Goal: Task Accomplishment & Management: Use online tool/utility

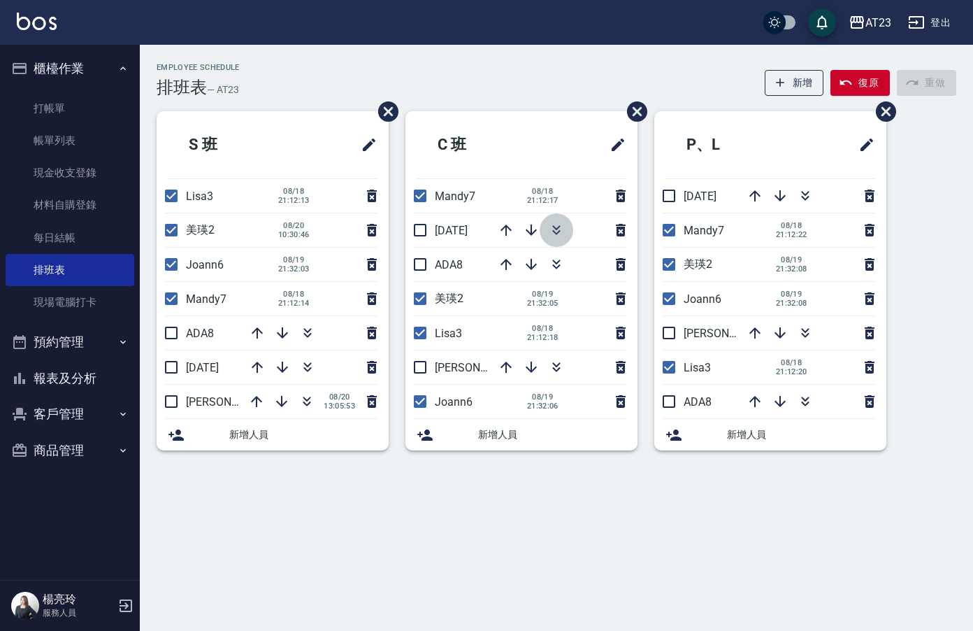
click at [557, 232] on icon "button" at bounding box center [556, 230] width 17 height 17
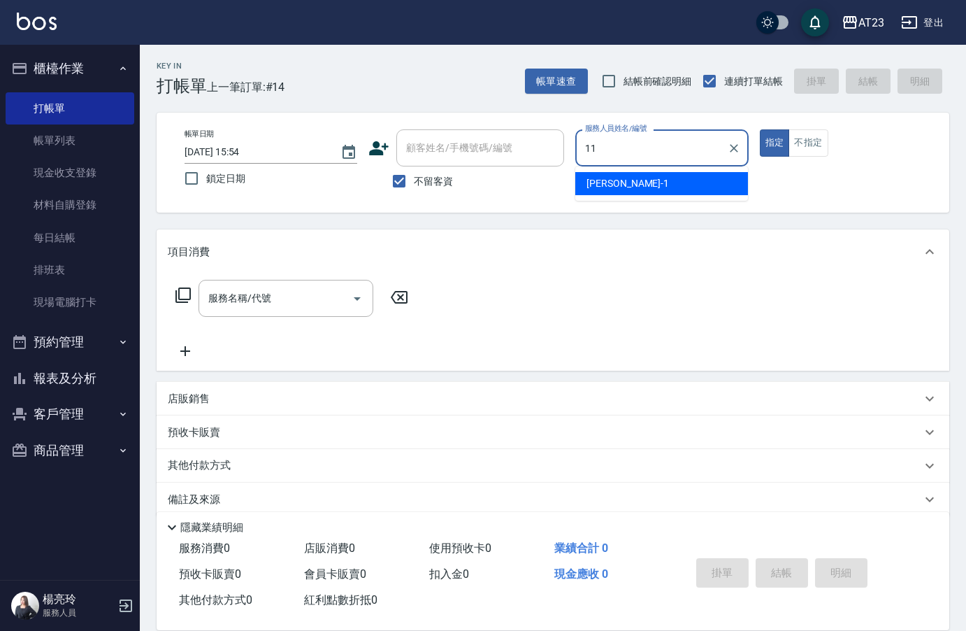
type input "JUN-11"
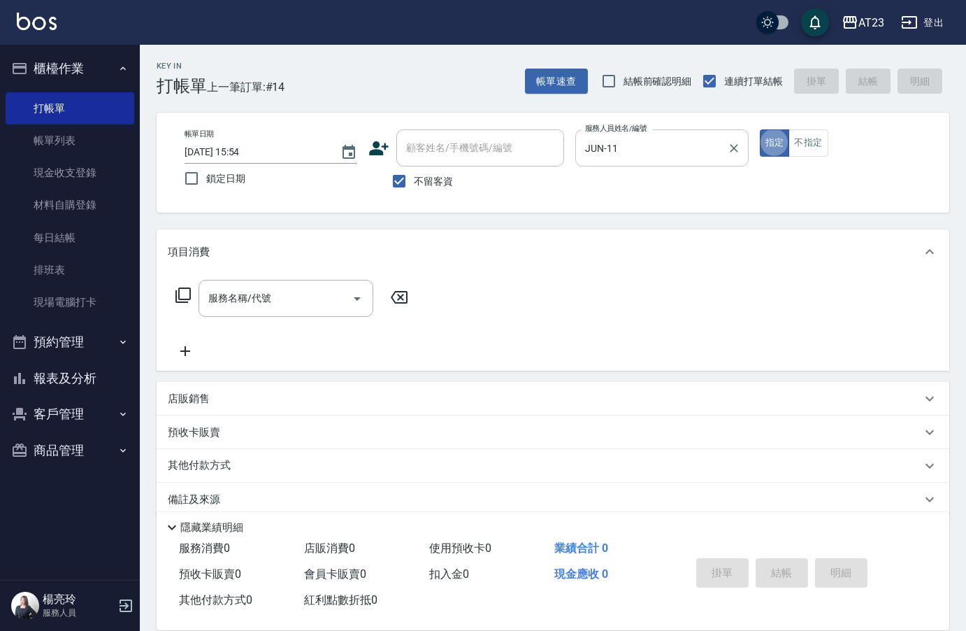
type button "true"
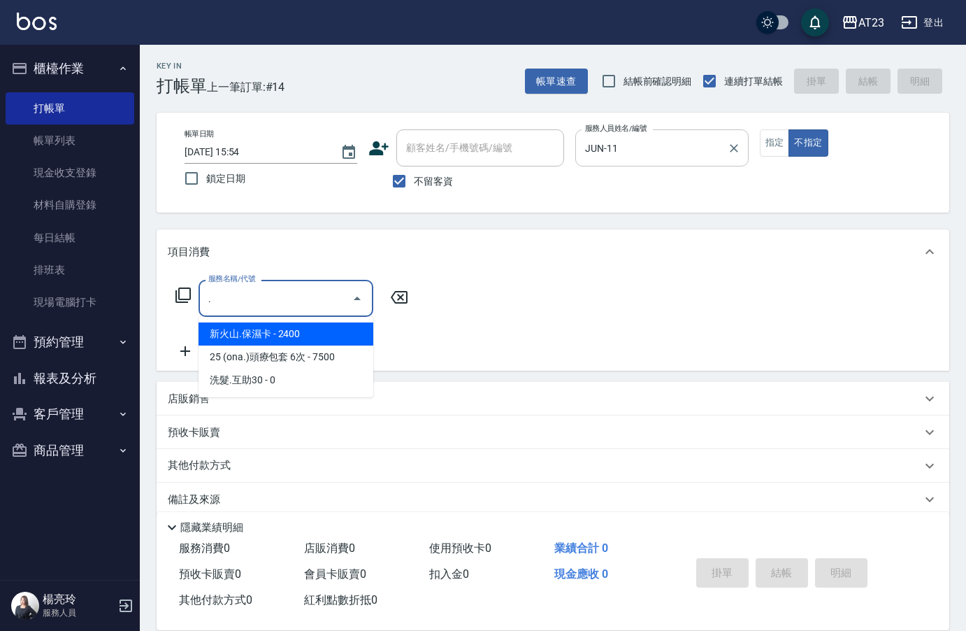
type input "新火山.保濕卡(107)"
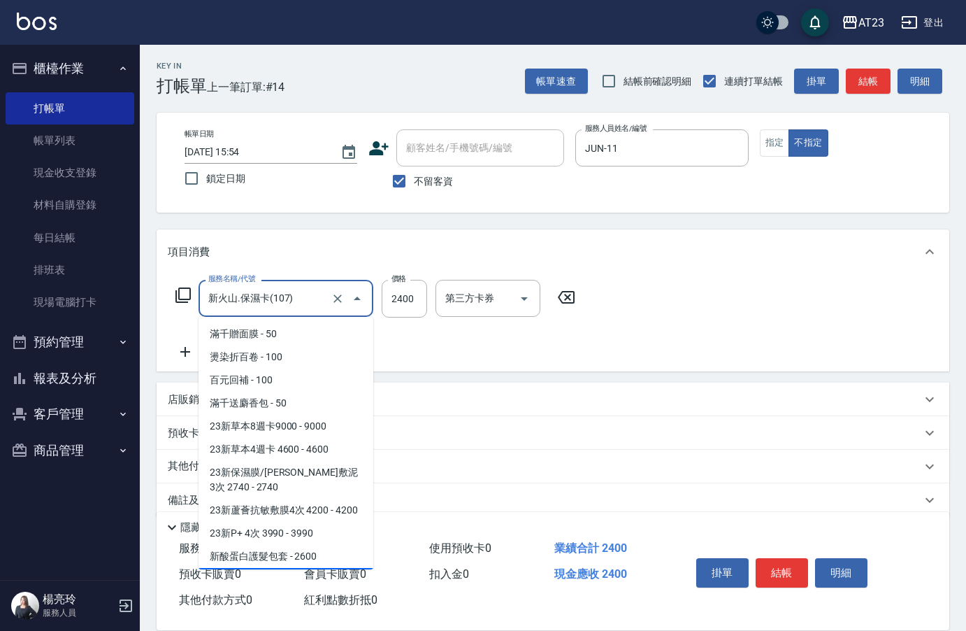
drag, startPoint x: 262, startPoint y: 297, endPoint x: 178, endPoint y: 292, distance: 84.1
click at [229, 297] on input "新火山.保濕卡(107)" at bounding box center [266, 298] width 123 height 24
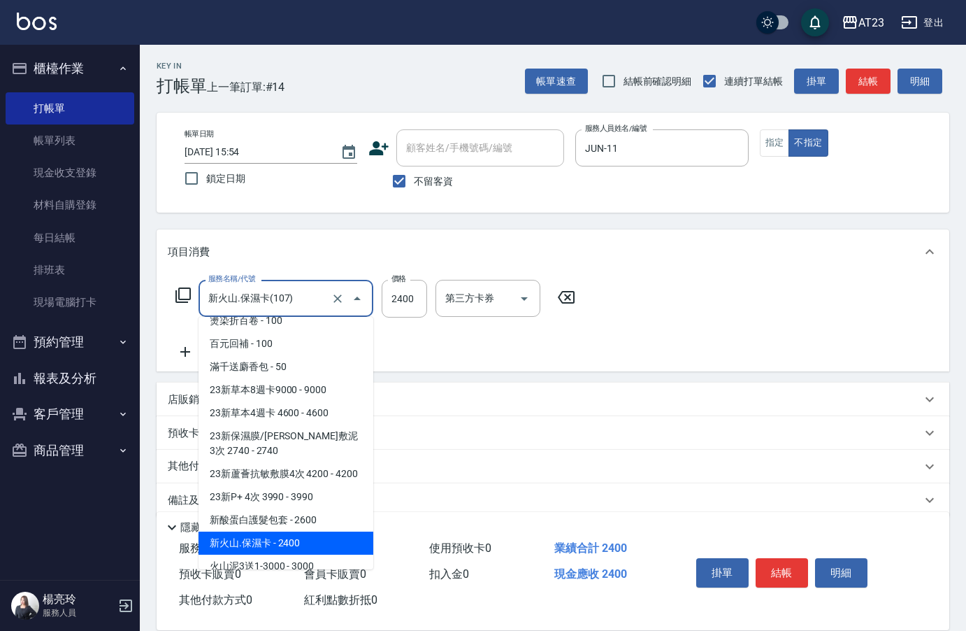
click at [294, 290] on input "新火山.保濕卡(107)" at bounding box center [266, 298] width 123 height 24
drag, startPoint x: 307, startPoint y: 299, endPoint x: 106, endPoint y: 287, distance: 201.8
click at [124, 289] on div "AT23 登出 櫃檯作業 打帳單 帳單列表 現金收支登錄 材料自購登錄 每日結帳 排班表 現場電腦打卡 預約管理 預約管理 單日預約紀錄 單週預約紀錄 報表及…" at bounding box center [483, 325] width 966 height 651
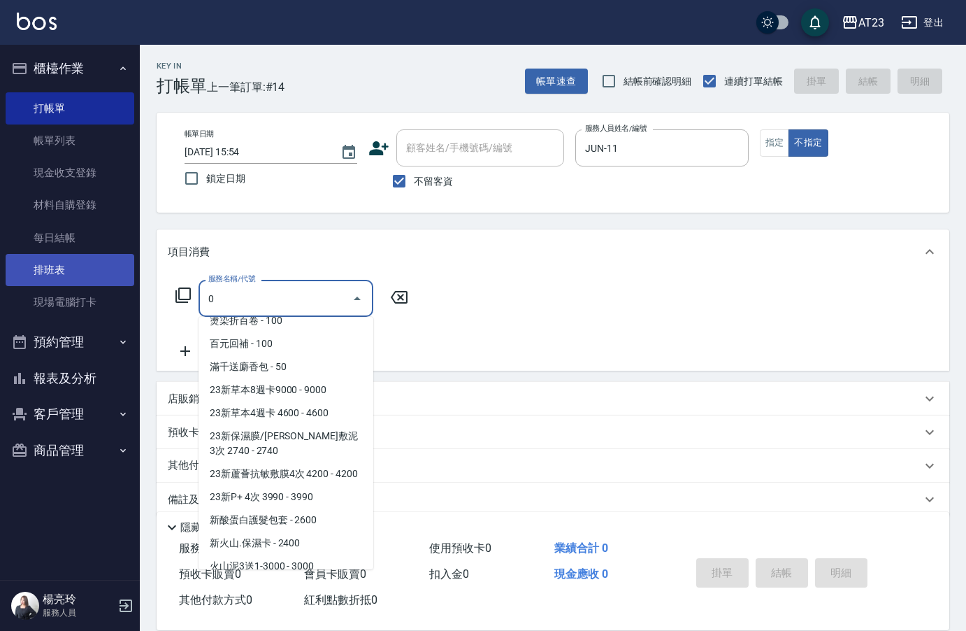
scroll to position [0, 0]
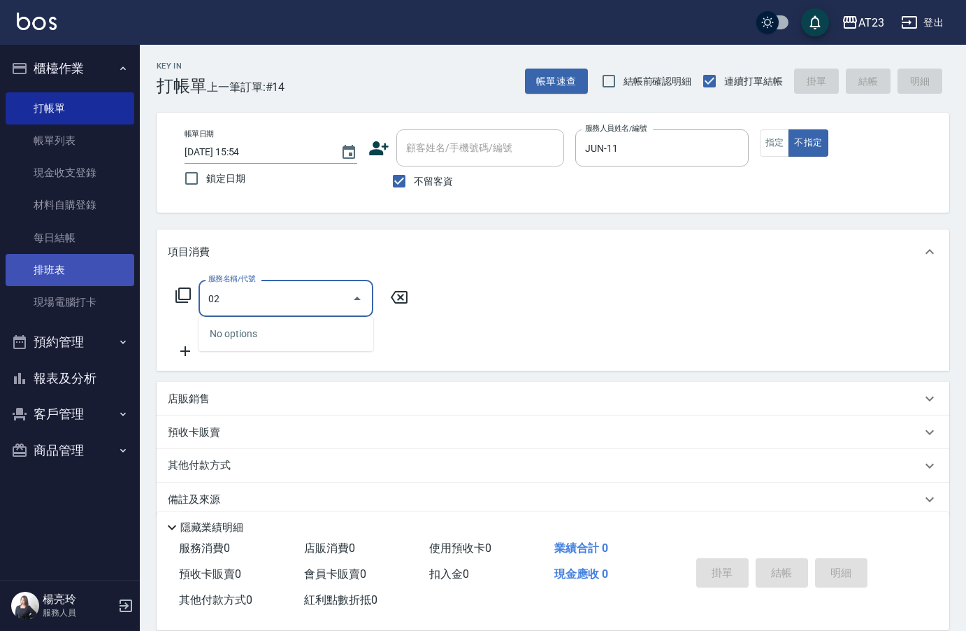
type input "0"
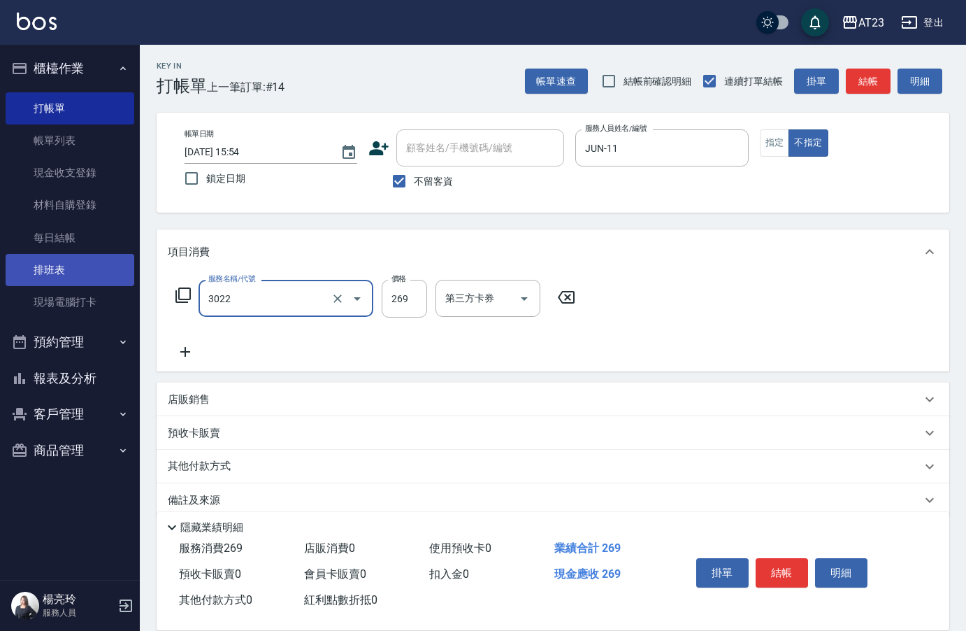
type input "(活動)造型剪(3022)"
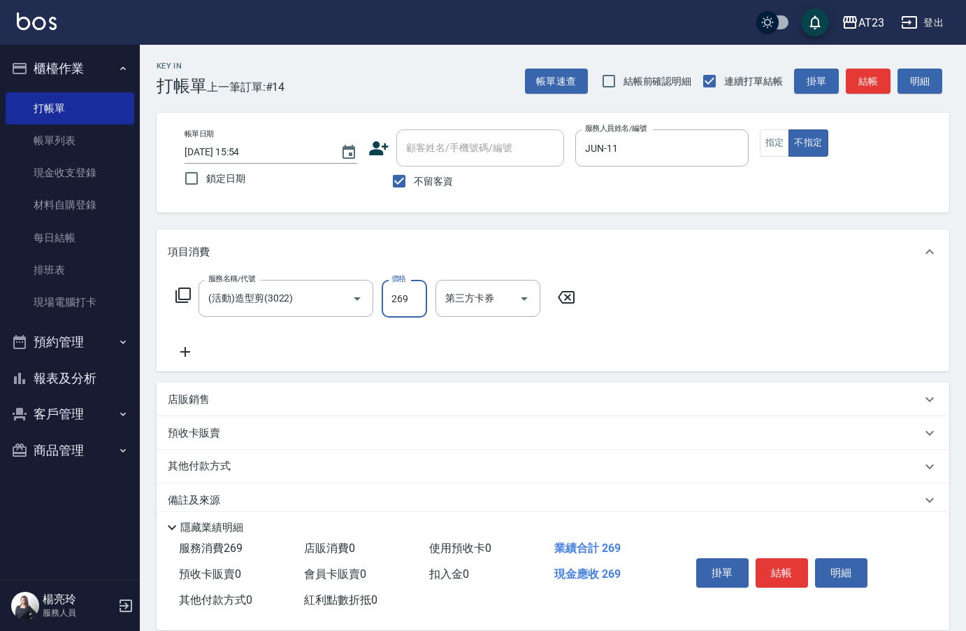
click at [767, 571] on button "結帳" at bounding box center [782, 572] width 52 height 29
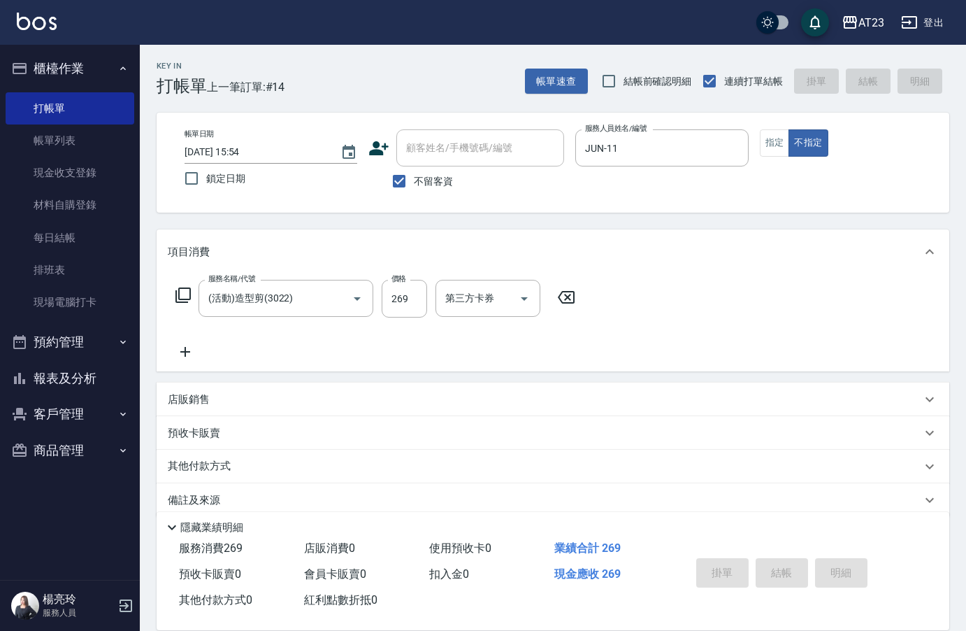
type input "2025/08/20 19:08"
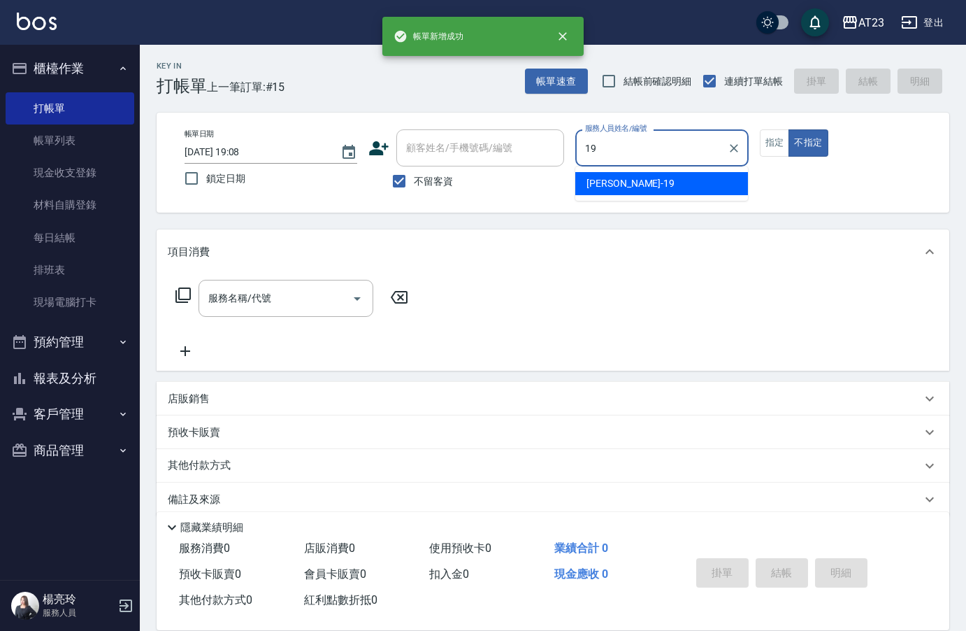
type input "亮亮-19"
type button "false"
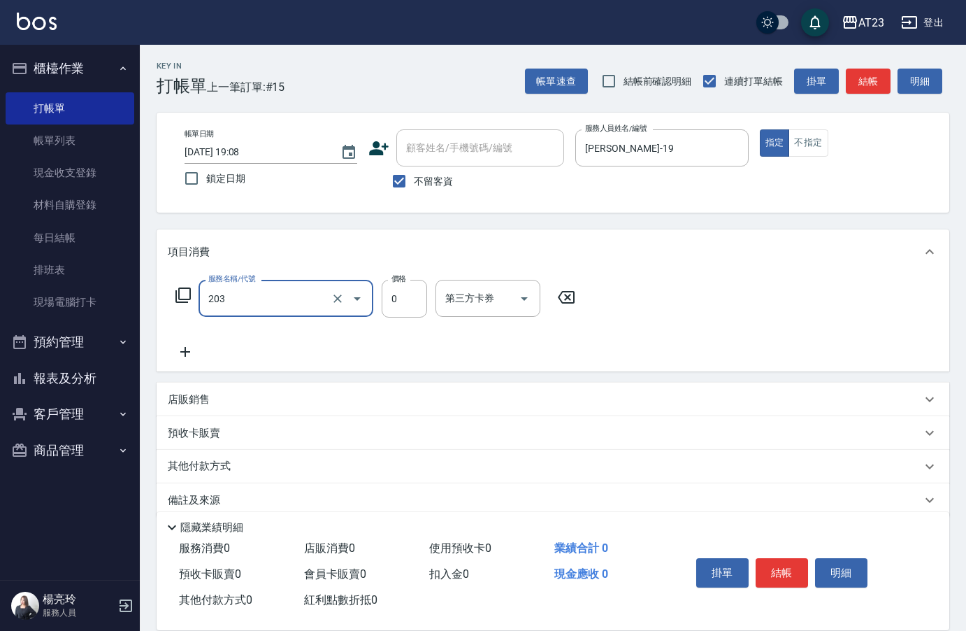
type input "使用洗髮卡(203)"
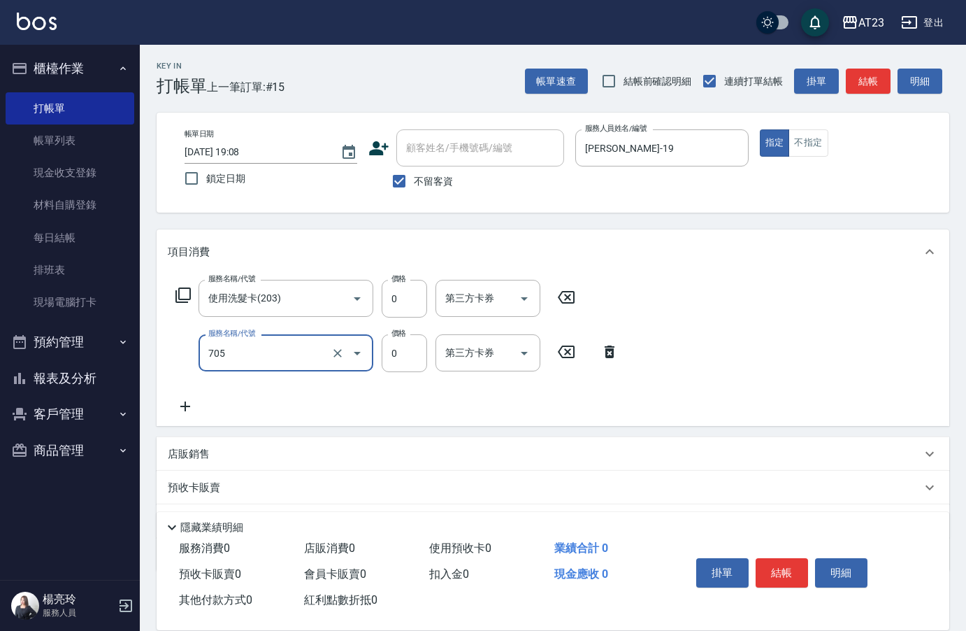
type input "互助50(705)"
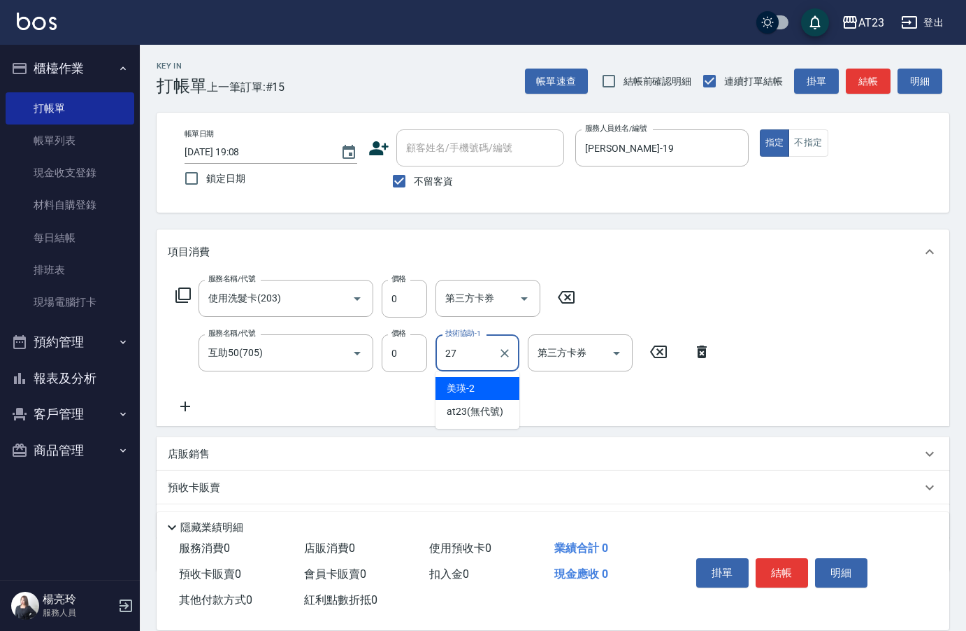
type input "LiLi-27"
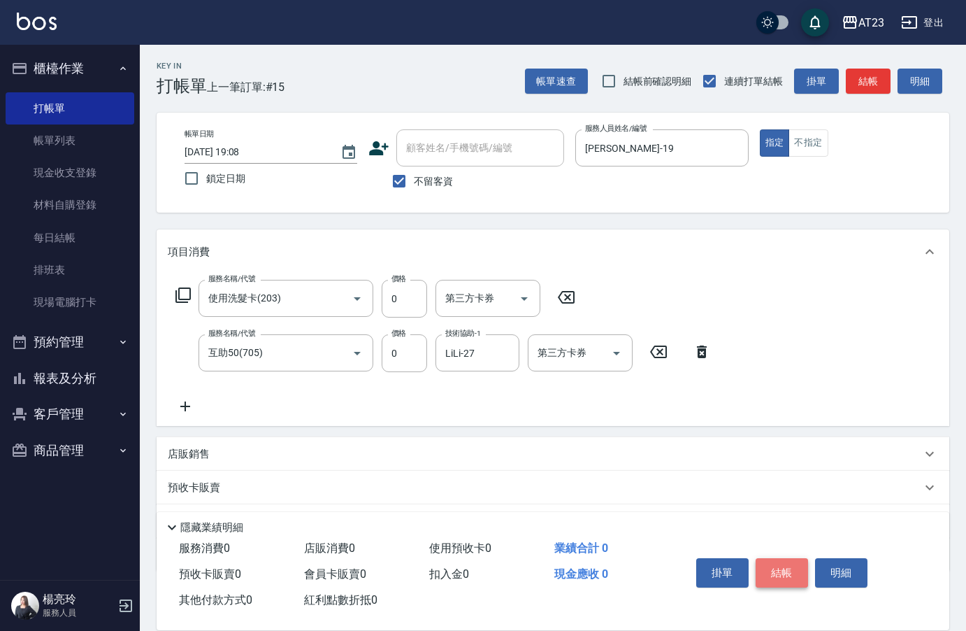
click at [785, 568] on button "結帳" at bounding box center [782, 572] width 52 height 29
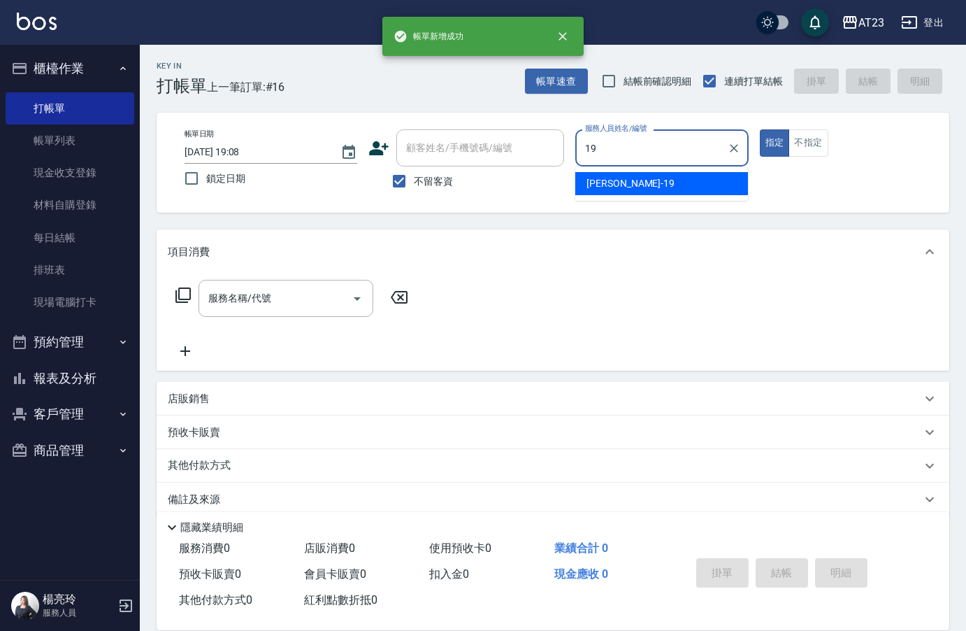
type input "亮亮-19"
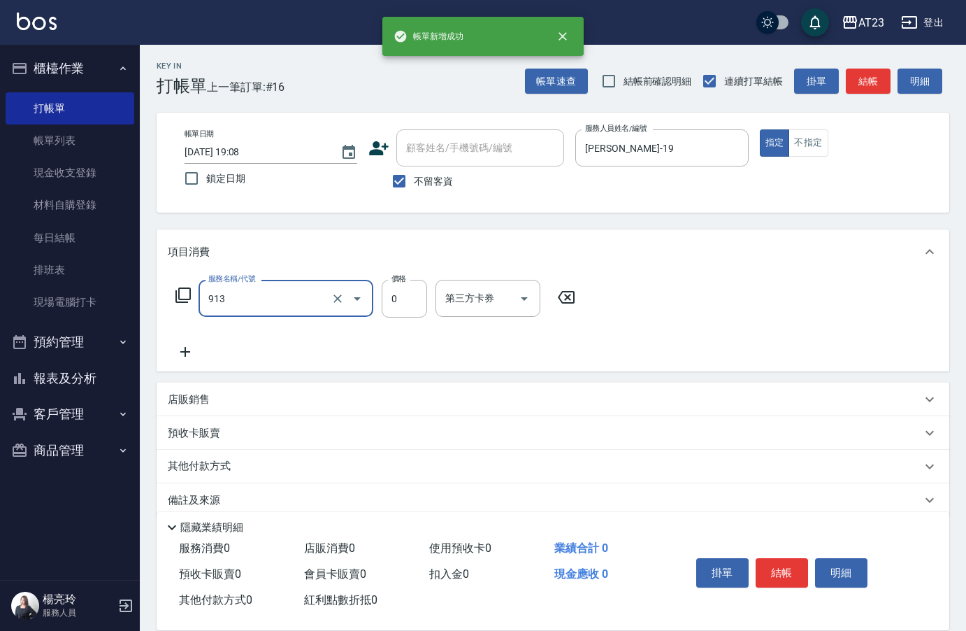
type input "蘆薈卡(913)"
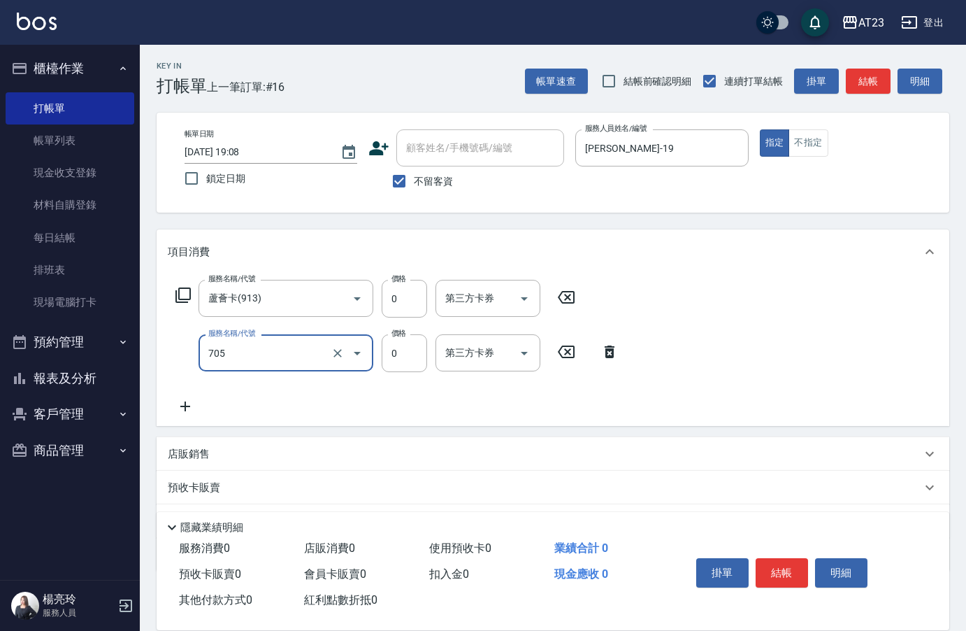
type input "互助50(705)"
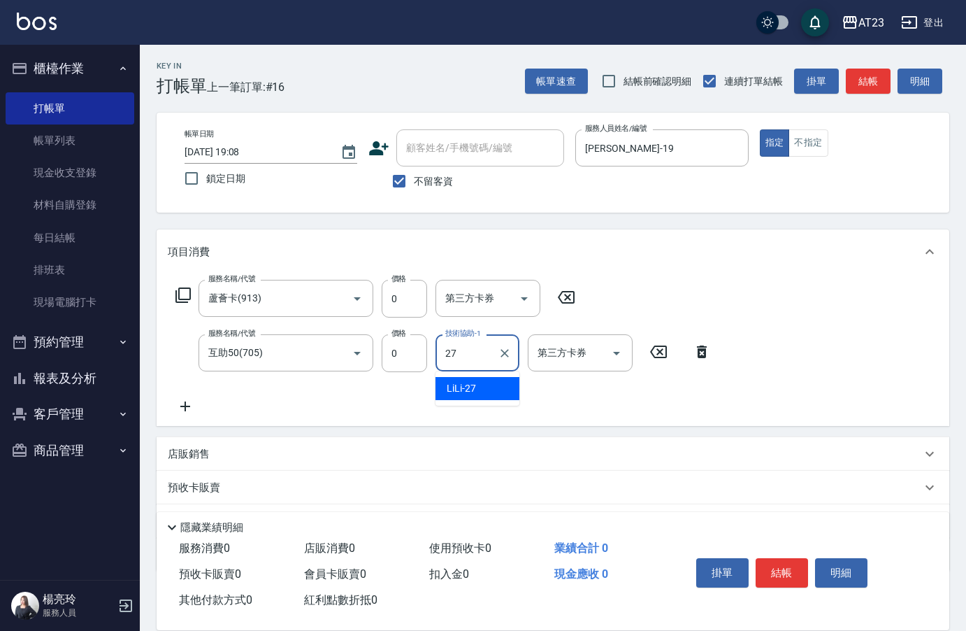
type input "LiLi-27"
click at [780, 571] on button "結帳" at bounding box center [782, 572] width 52 height 29
